Goal: Complete application form

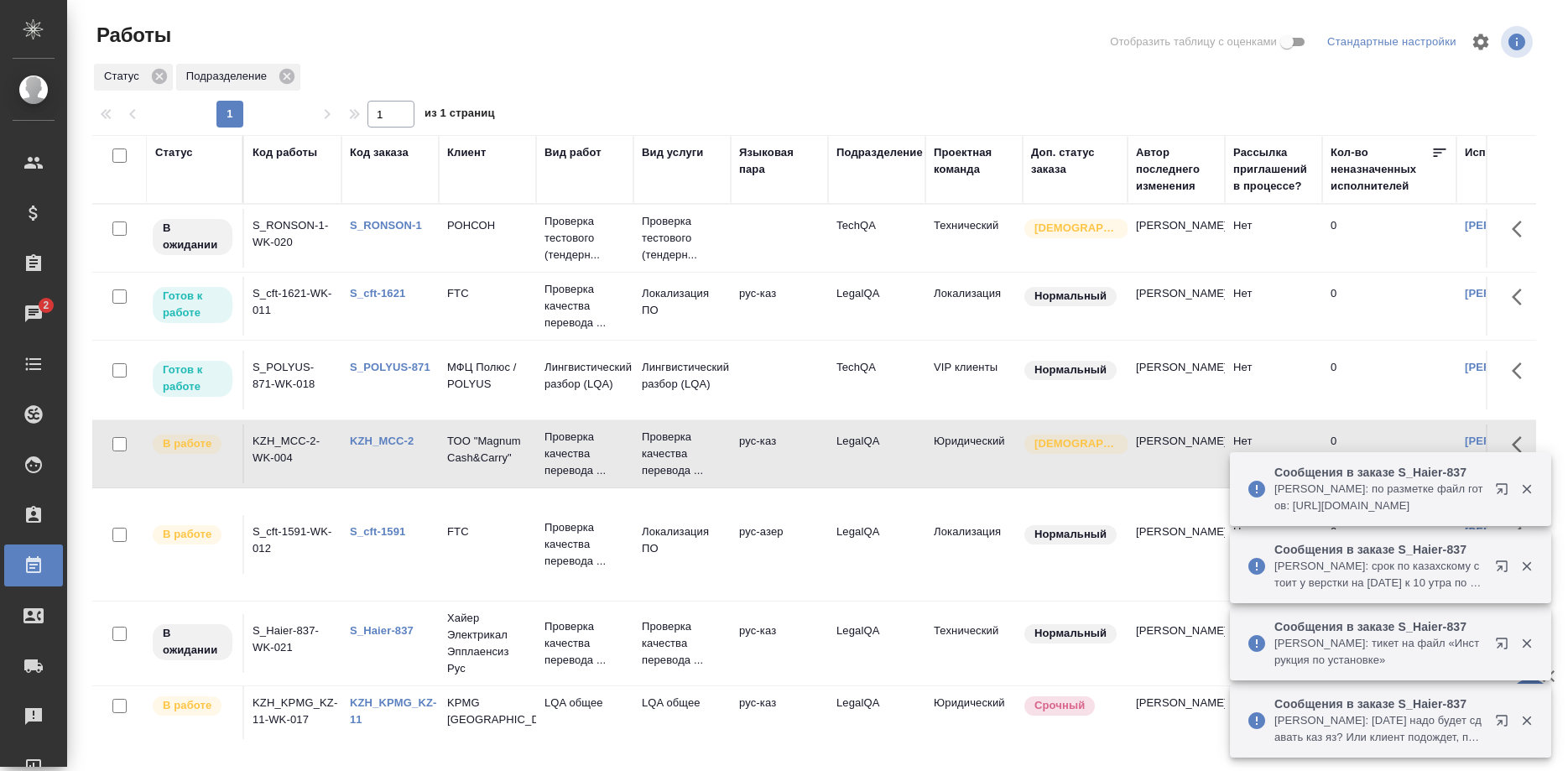
click at [389, 442] on link "KZH_MCC-2" at bounding box center [382, 441] width 63 height 13
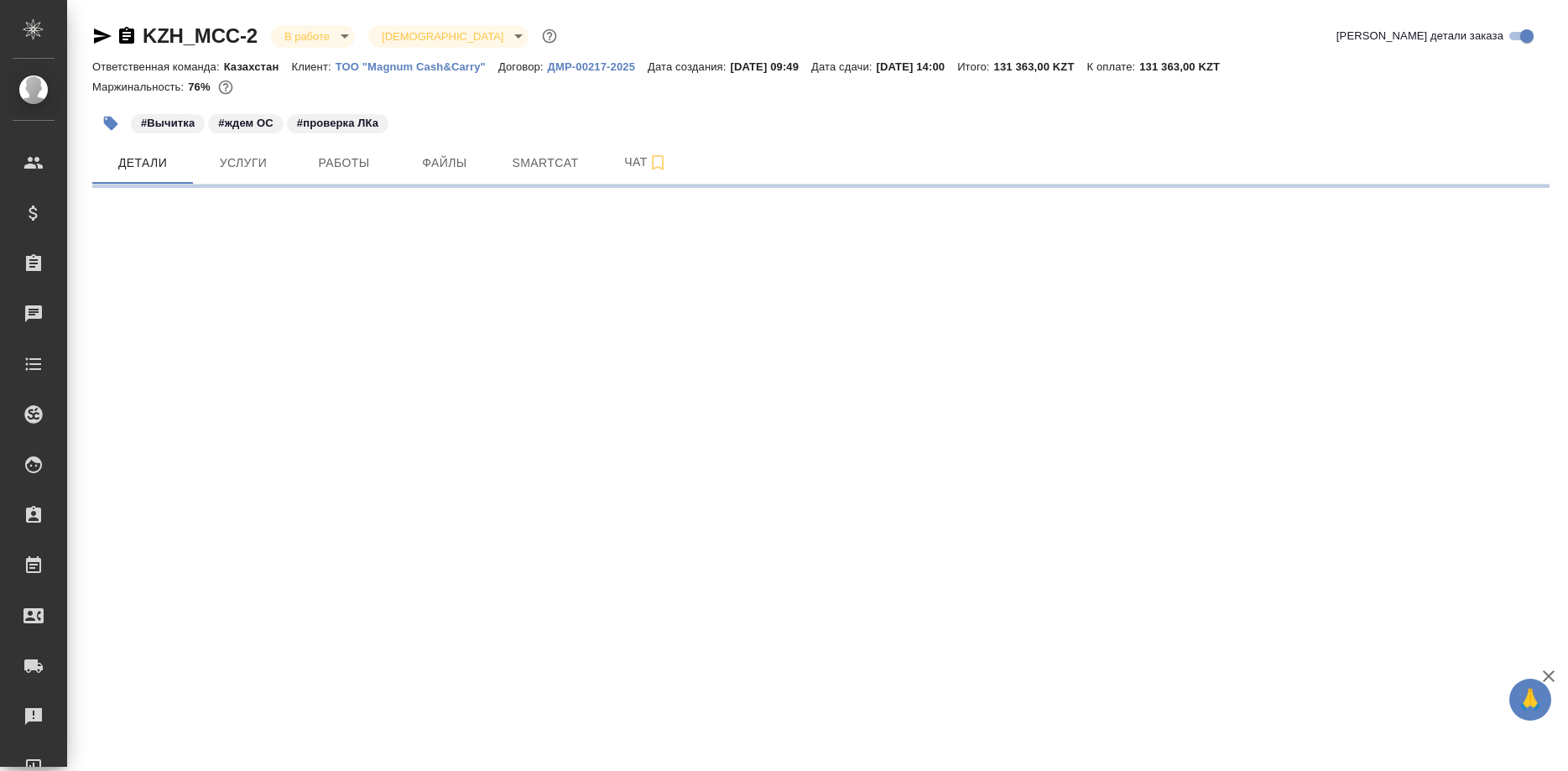
select select "RU"
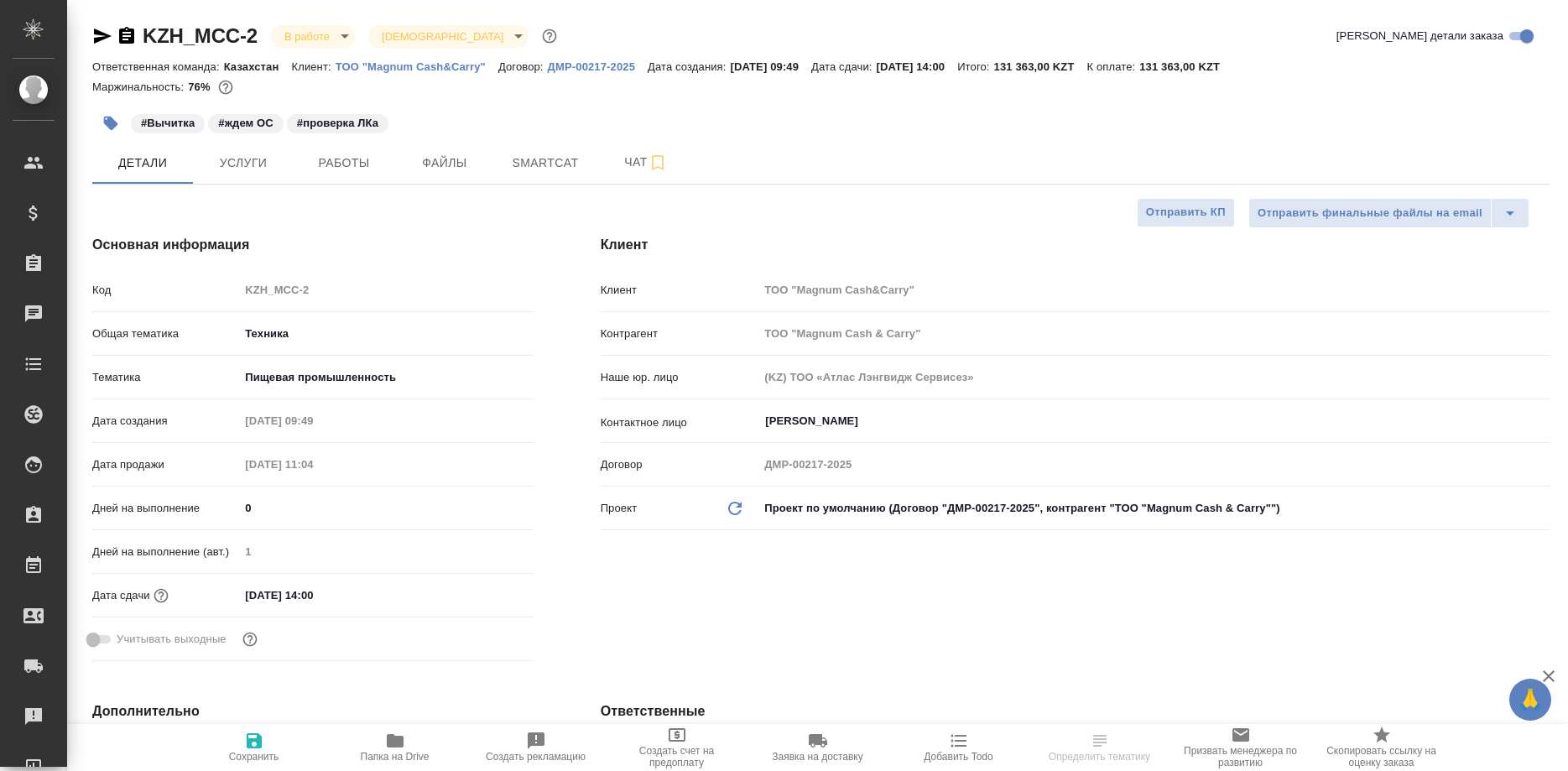
type textarea "x"
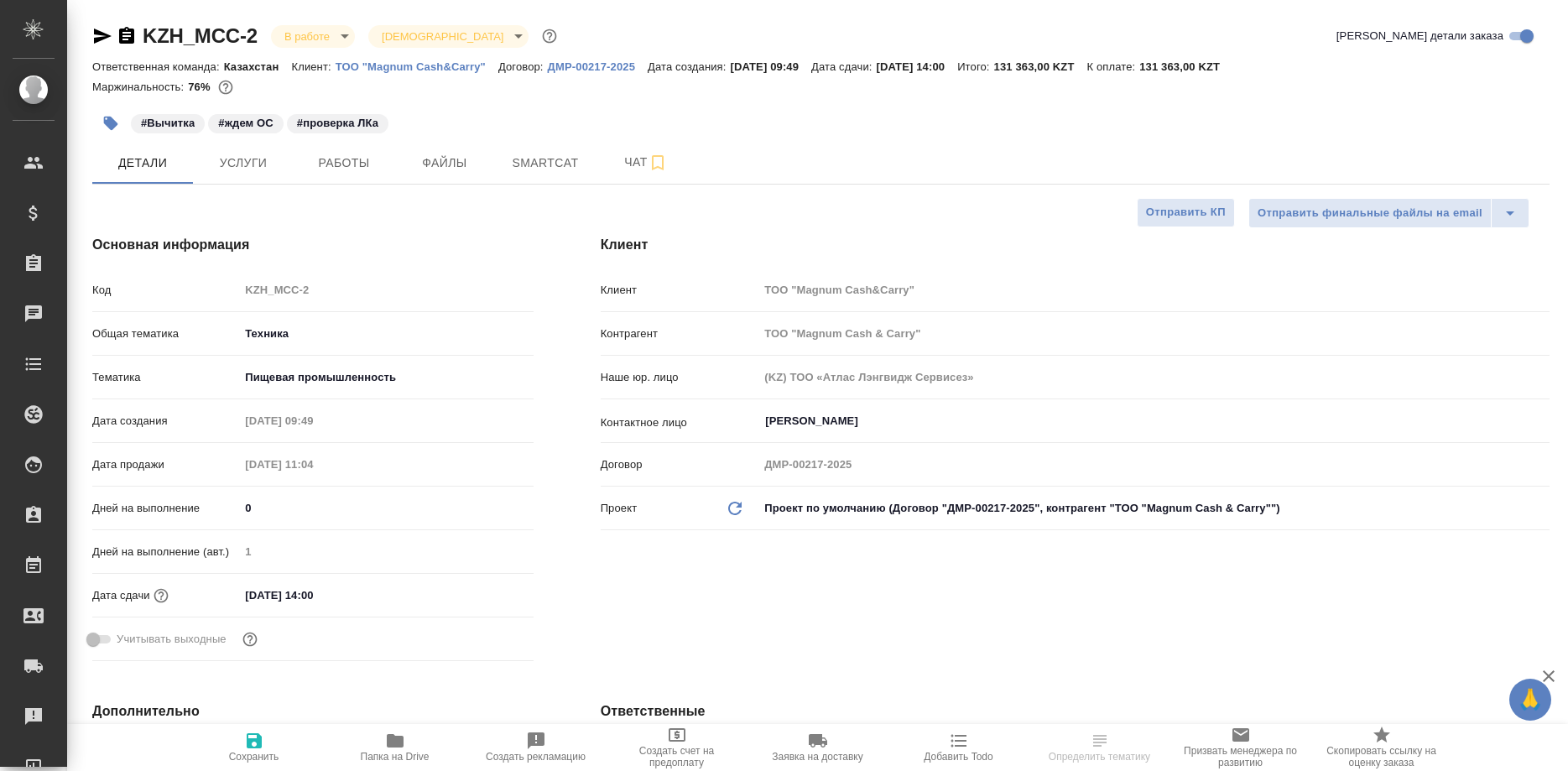
type textarea "x"
select select "RU"
type textarea "x"
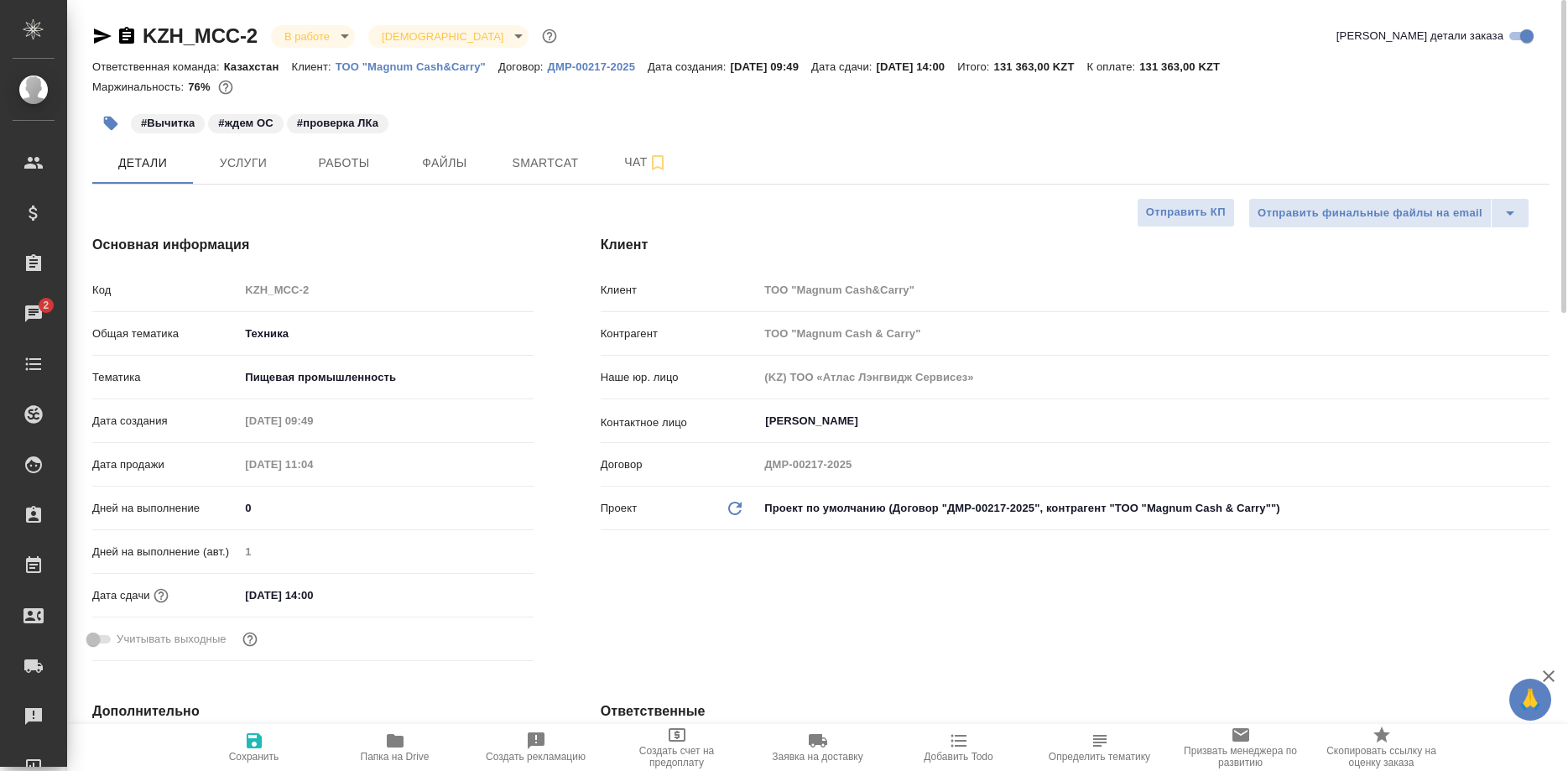
type textarea "x"
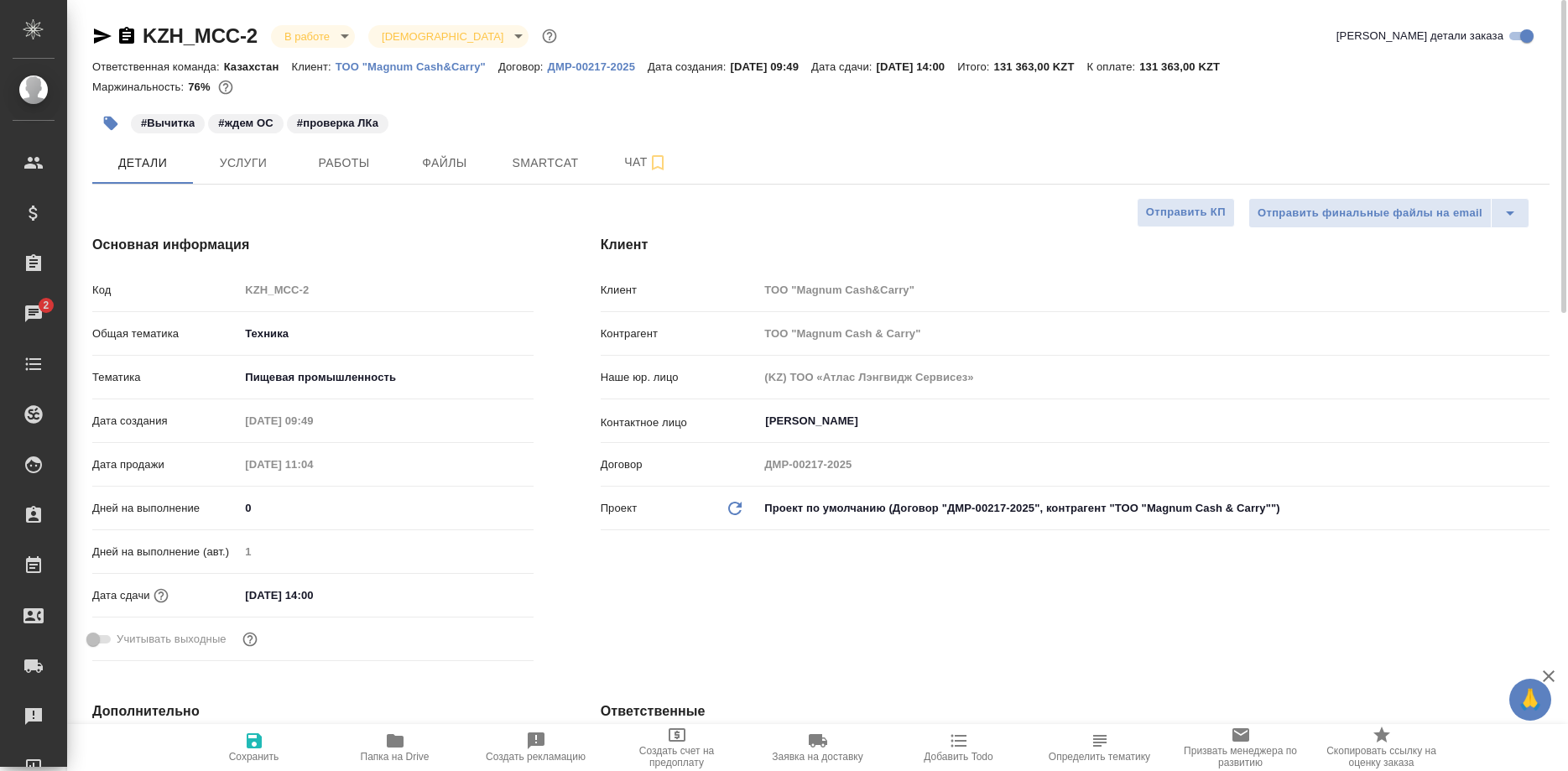
type textarea "x"
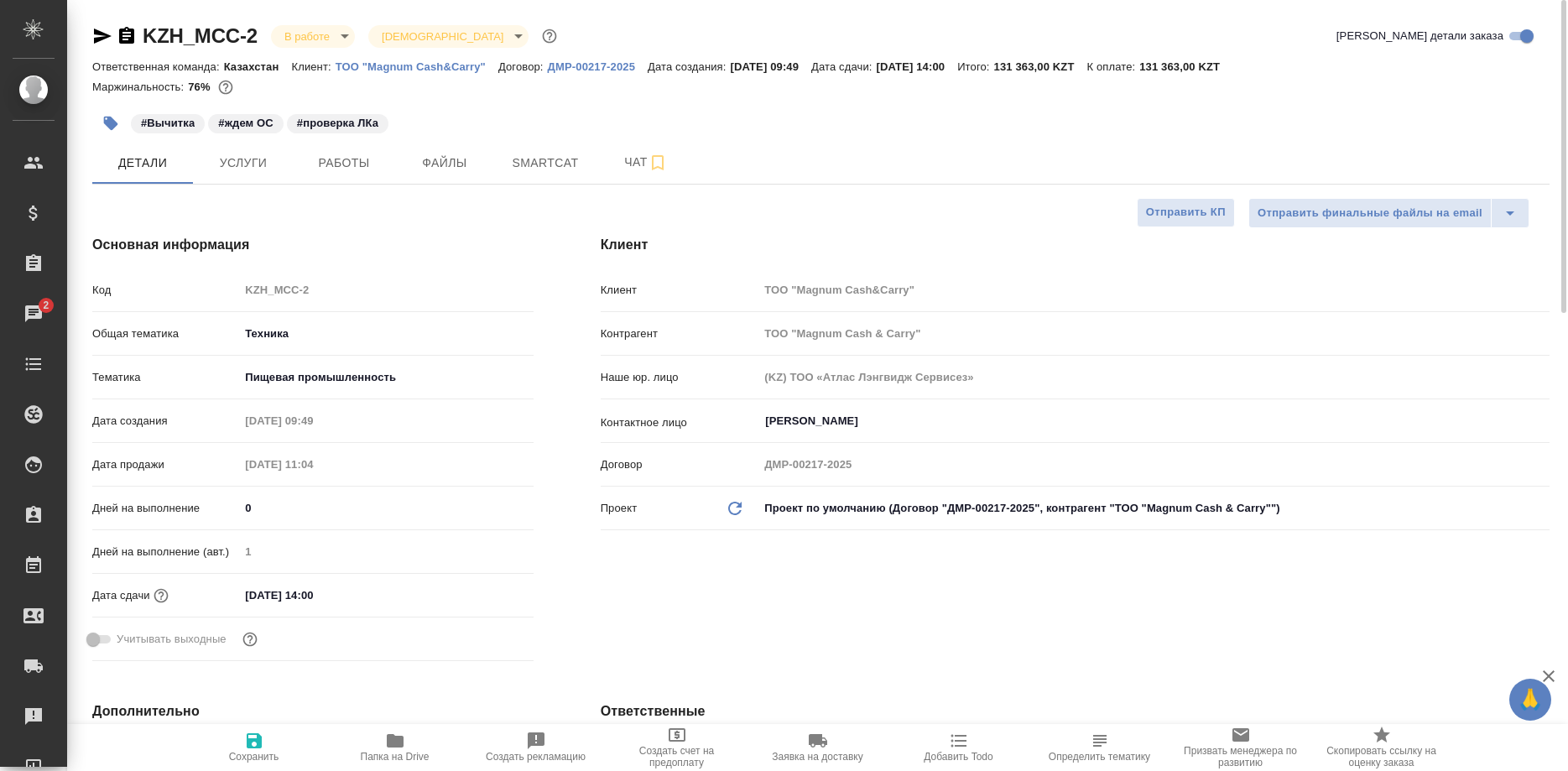
type textarea "x"
